Goal: Check status: Check status

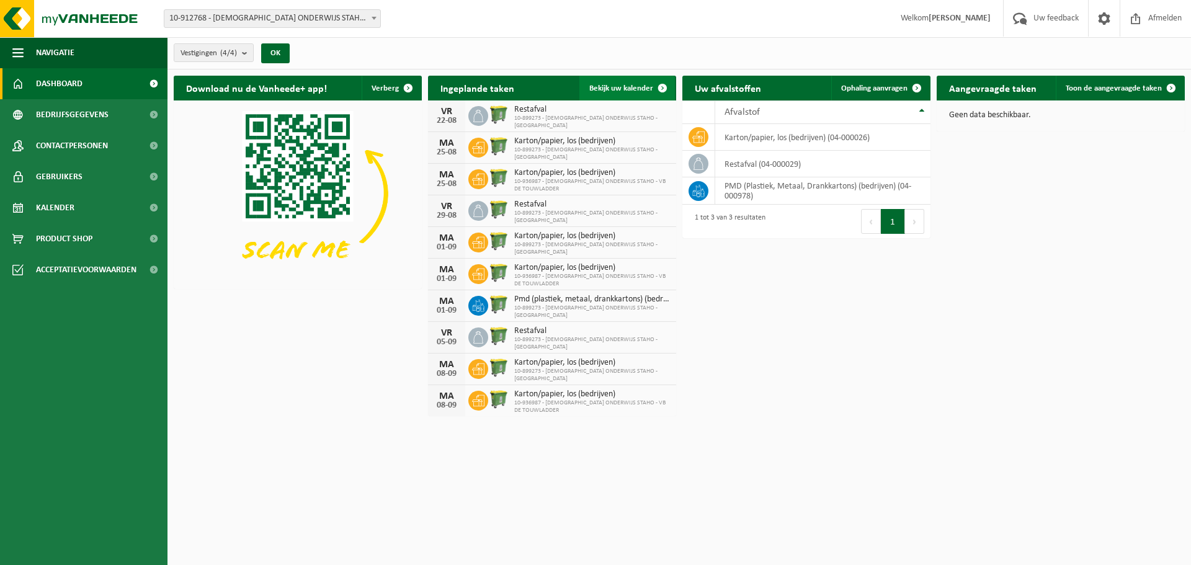
click at [624, 89] on span "Bekijk uw kalender" at bounding box center [621, 88] width 64 height 8
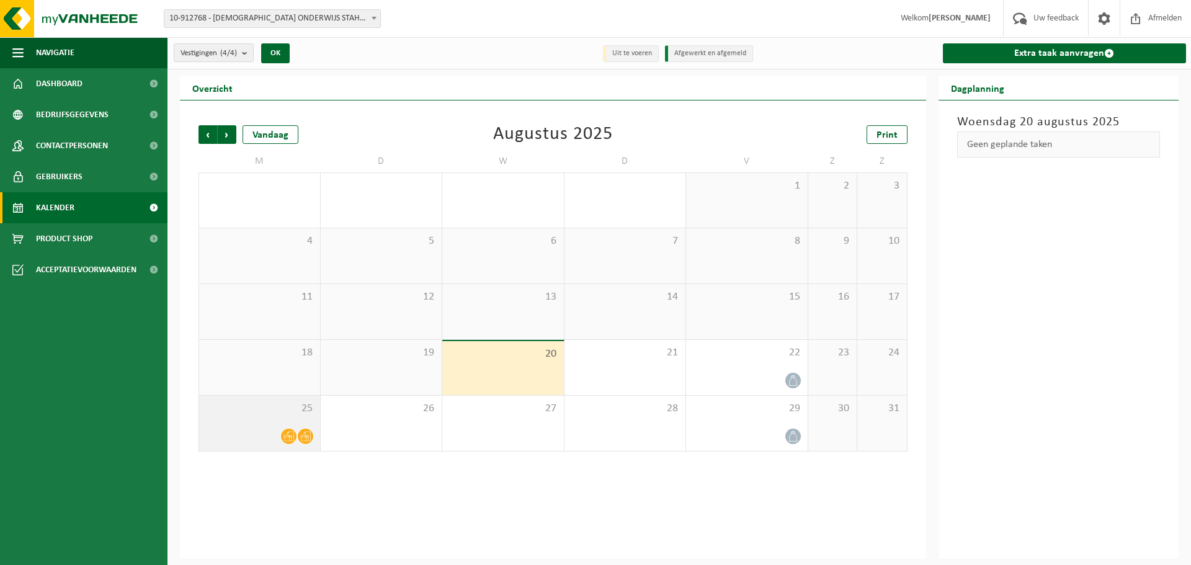
click at [253, 431] on div at bounding box center [259, 436] width 109 height 17
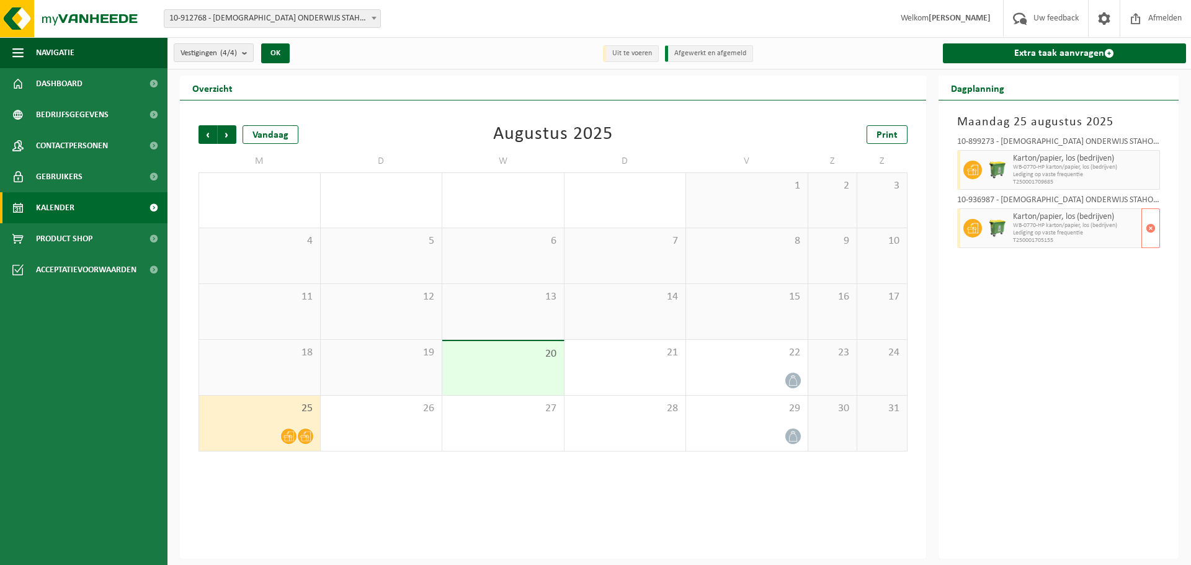
click at [1039, 226] on span "WB-0770-HP karton/papier, los (bedrijven)" at bounding box center [1076, 225] width 126 height 7
